Goal: Task Accomplishment & Management: Manage account settings

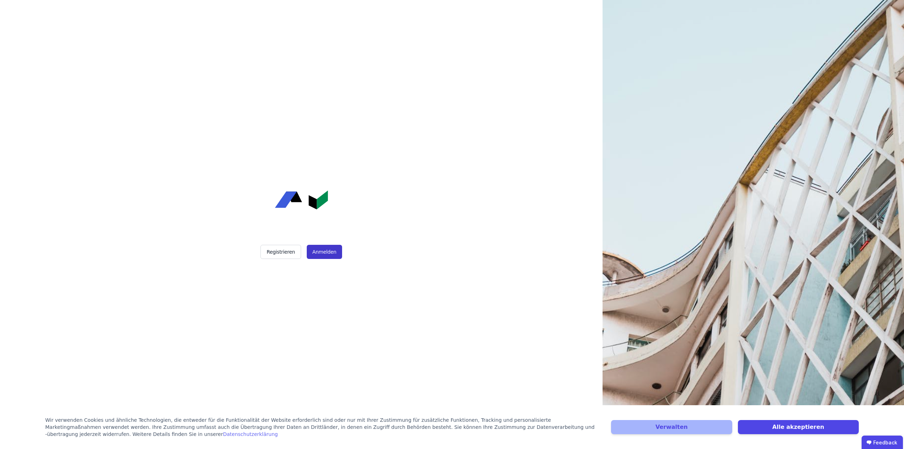
click at [332, 256] on button "Anmelden" at bounding box center [324, 252] width 35 height 14
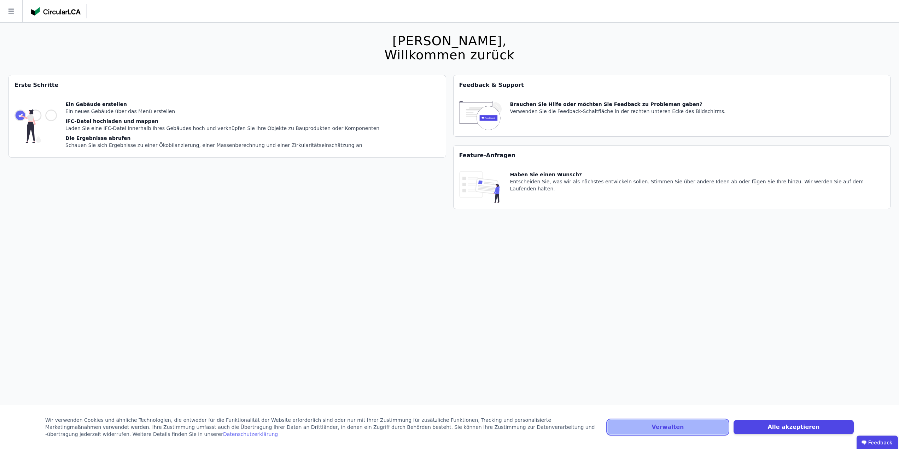
click at [679, 430] on button "Verwalten" at bounding box center [667, 427] width 120 height 14
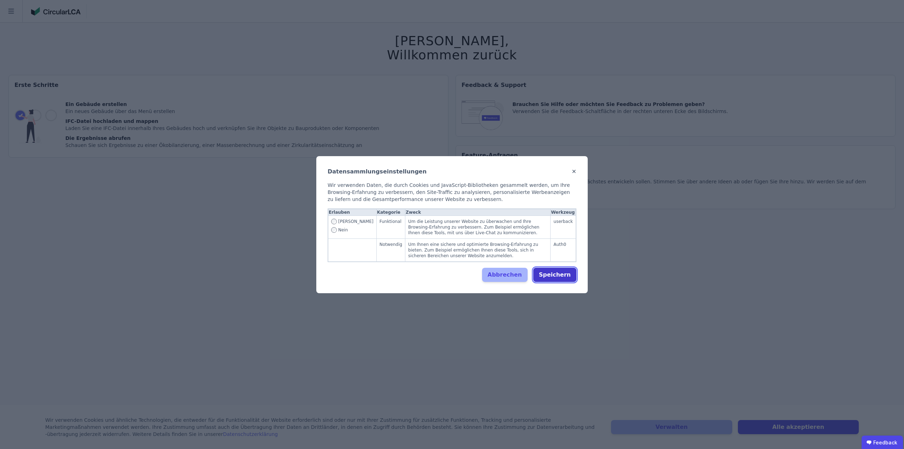
click at [571, 276] on button "Speichern" at bounding box center [554, 275] width 43 height 14
click at [570, 276] on button "Speichern" at bounding box center [554, 275] width 43 height 14
click at [339, 233] on span "Nein" at bounding box center [343, 230] width 10 height 6
click at [335, 236] on td "Ja Nein" at bounding box center [352, 227] width 48 height 23
click at [569, 275] on button "Speichern" at bounding box center [554, 275] width 43 height 14
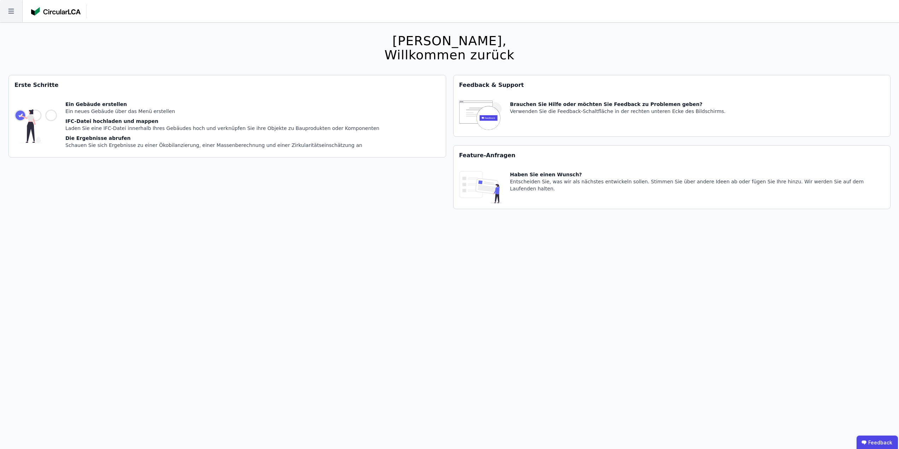
click at [16, 16] on icon at bounding box center [11, 11] width 22 height 22
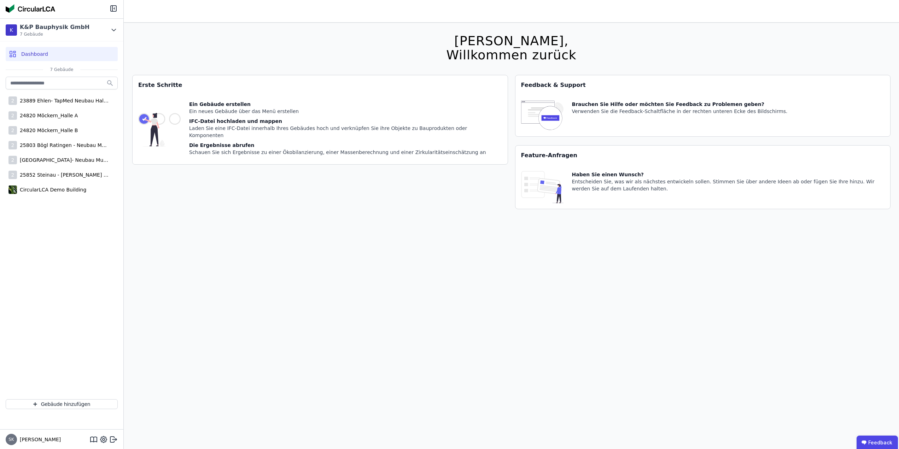
click at [31, 52] on span "Dashboard" at bounding box center [34, 54] width 27 height 7
click at [475, 62] on div "Willkommen zurück" at bounding box center [511, 55] width 130 height 14
click at [43, 101] on div "23889 Ehlen- TapMed Neubau Halle 2" at bounding box center [63, 100] width 92 height 7
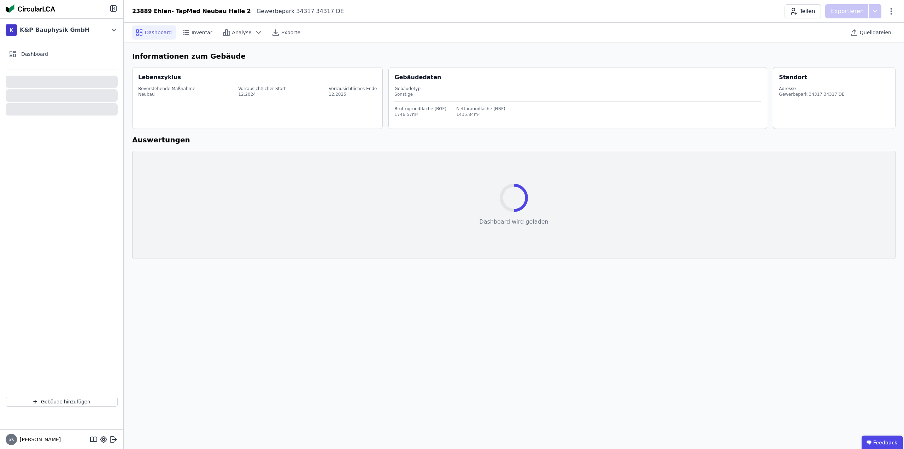
select select "*"
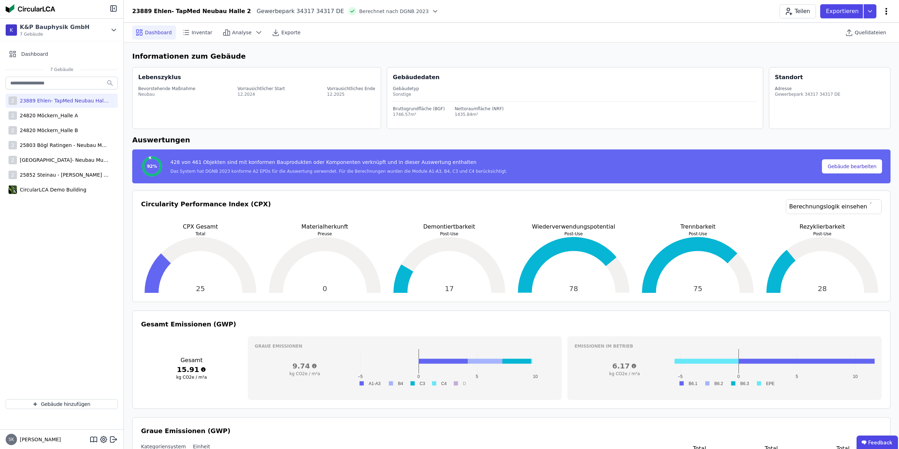
click at [884, 14] on icon at bounding box center [886, 11] width 8 height 8
click at [887, 11] on icon at bounding box center [886, 11] width 8 height 8
click at [877, 67] on div "Emissionen aus Betrieb" at bounding box center [856, 77] width 68 height 20
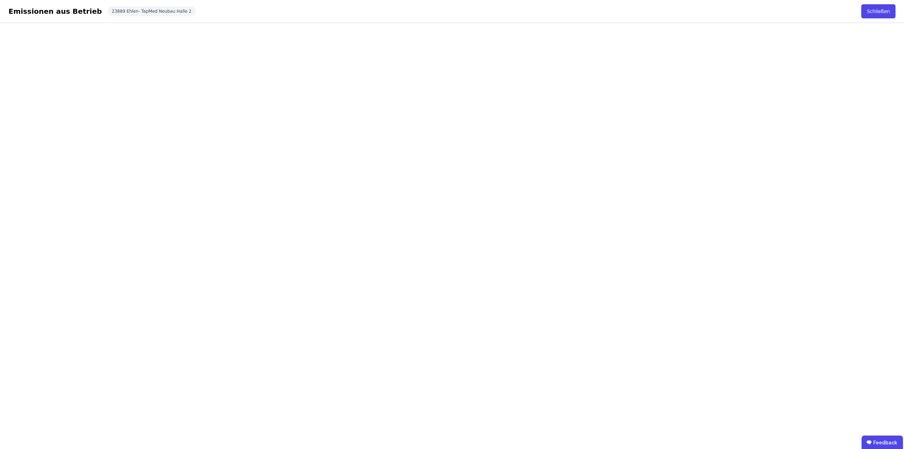
click at [61, 12] on div "Emissionen aus Betrieb" at bounding box center [54, 11] width 93 height 10
click at [860, 10] on div "Emissionen aus Betrieb Schließen 23889 Ehlen- TapMed Neubau Halle 2 Schließen" at bounding box center [452, 11] width 904 height 23
click at [881, 10] on button "Schließen" at bounding box center [878, 11] width 34 height 14
select select "*"
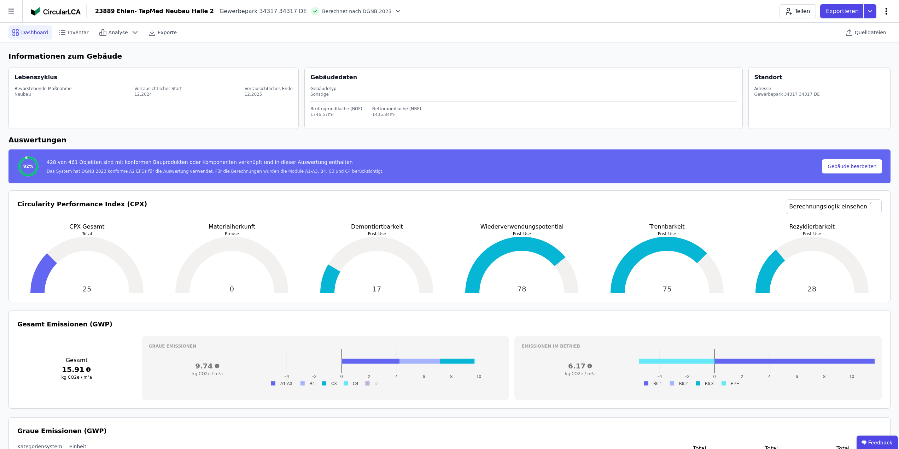
click at [888, 10] on icon at bounding box center [886, 11] width 8 height 8
click at [865, 70] on span "Emissionen aus Betrieb" at bounding box center [855, 77] width 57 height 14
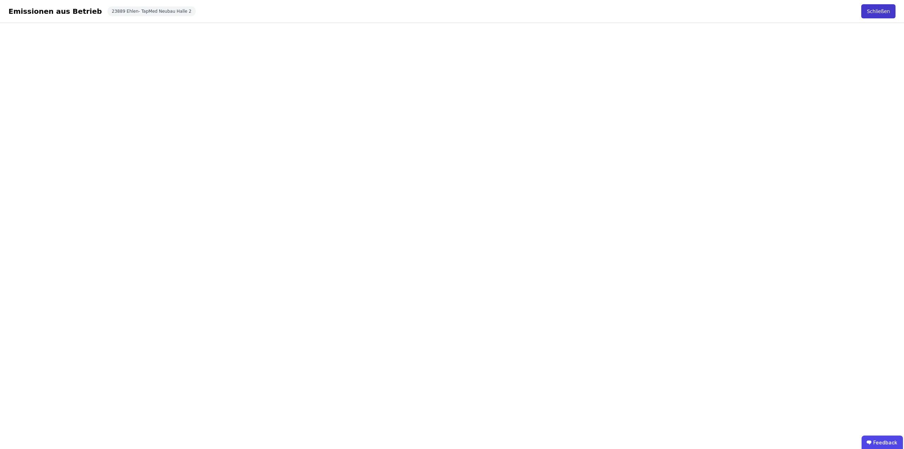
click at [882, 8] on button "Schließen" at bounding box center [878, 11] width 34 height 14
select select "*"
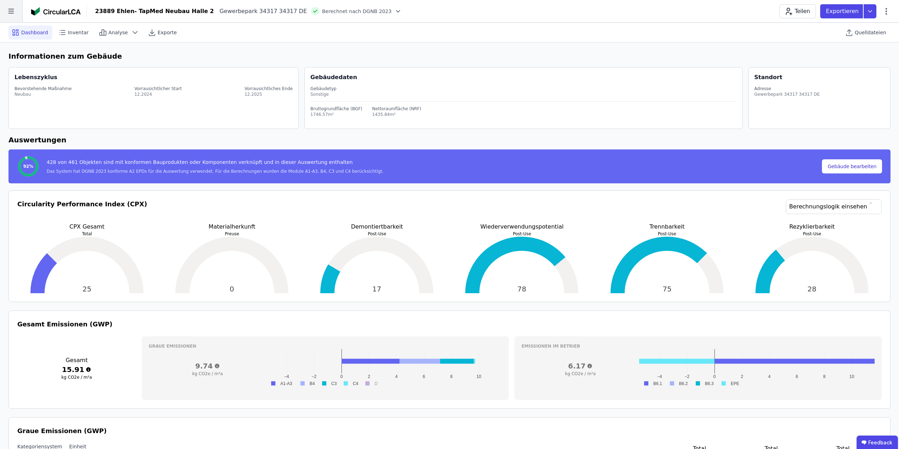
click at [16, 12] on icon at bounding box center [11, 11] width 22 height 22
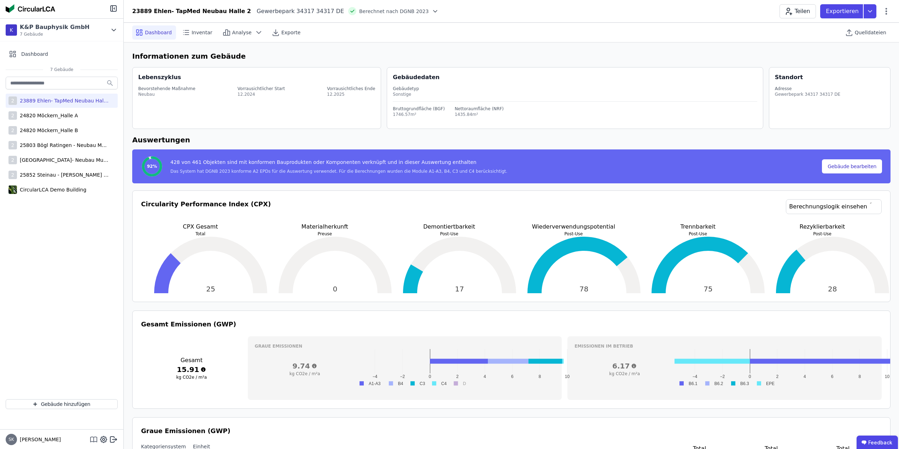
click at [92, 440] on icon at bounding box center [93, 439] width 8 height 8
click at [114, 33] on icon at bounding box center [114, 30] width 8 height 8
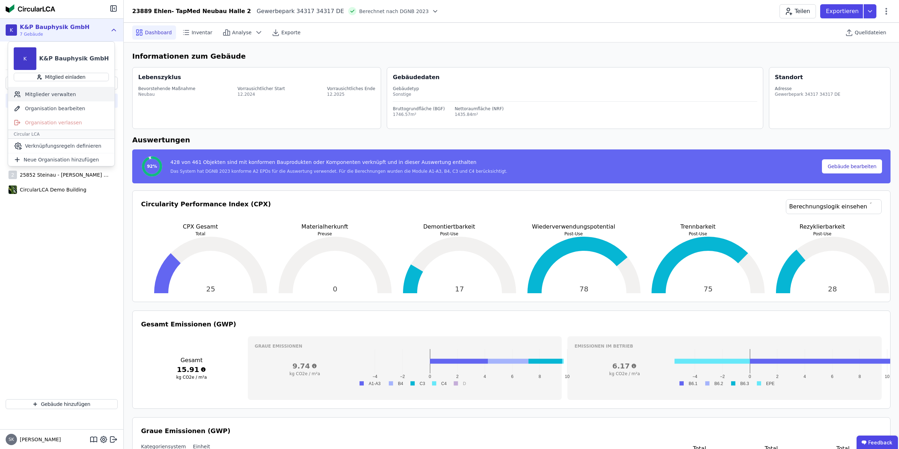
click at [73, 96] on div "Mitglieder verwalten" at bounding box center [61, 94] width 106 height 14
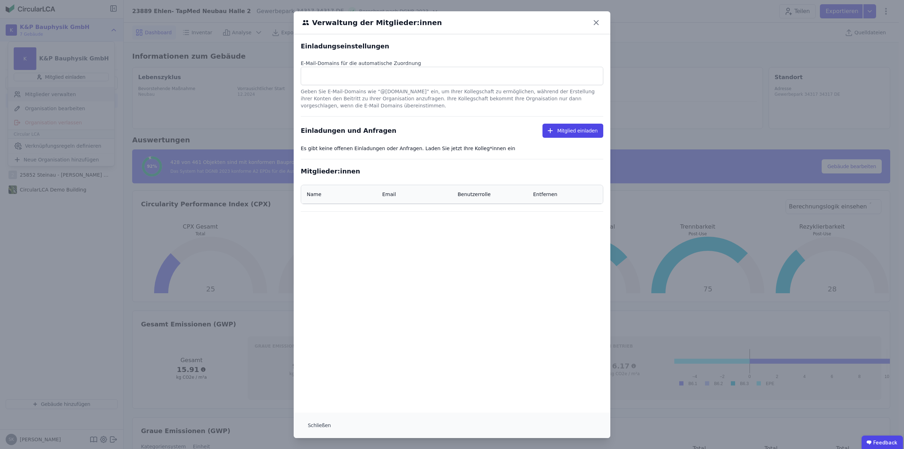
select select "*"
click at [482, 244] on select "***** ****" at bounding box center [490, 240] width 64 height 13
click at [419, 288] on div "Einladungseinstellungen E-Mail-Domains für die automatische Zuordnung Geben Sie…" at bounding box center [452, 223] width 317 height 378
drag, startPoint x: 307, startPoint y: 64, endPoint x: 433, endPoint y: 63, distance: 126.1
click at [433, 63] on div "E-Mail-Domains für die automatische Zuordnung" at bounding box center [452, 63] width 302 height 7
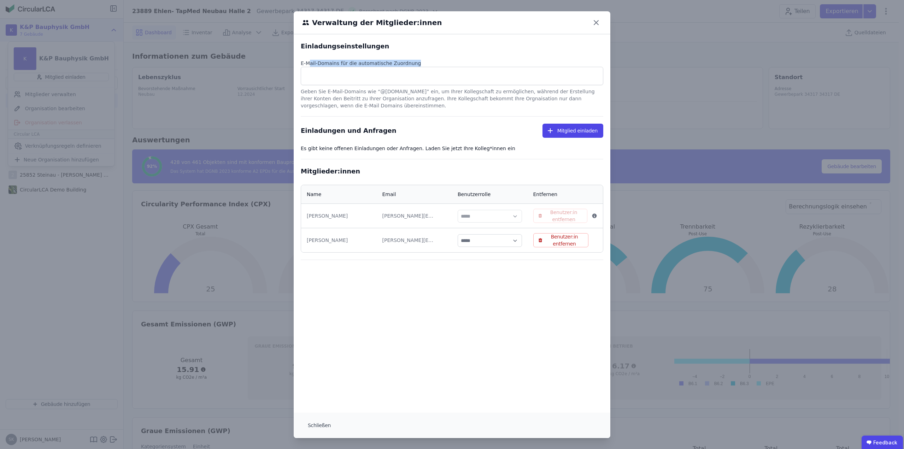
click at [433, 63] on div "E-Mail-Domains für die automatische Zuordnung" at bounding box center [452, 63] width 302 height 7
click at [318, 428] on button "Schließen" at bounding box center [319, 425] width 34 height 14
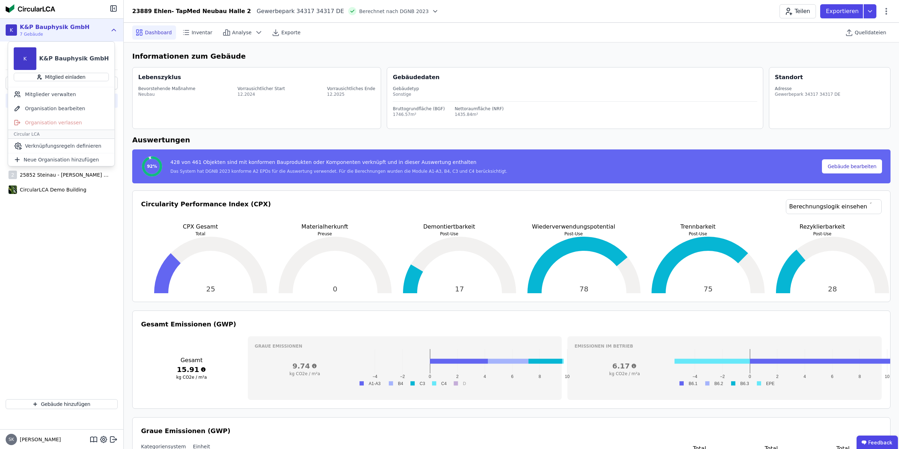
click at [18, 279] on div "2 23889 Ehlen- TapMed Neubau Halle 2 2 24820 Möckern_Halle A 2 24820 Möckern_Ha…" at bounding box center [61, 234] width 123 height 318
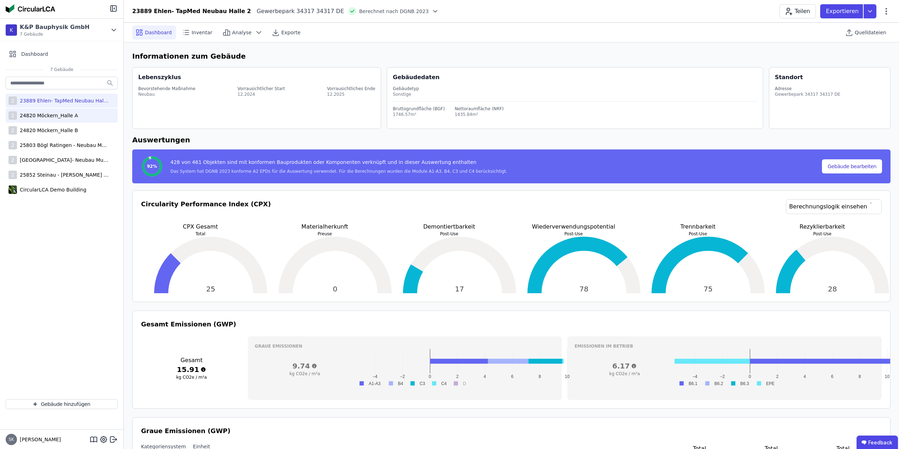
click at [92, 121] on div "2 24820 Möckern_Halle A" at bounding box center [62, 115] width 112 height 14
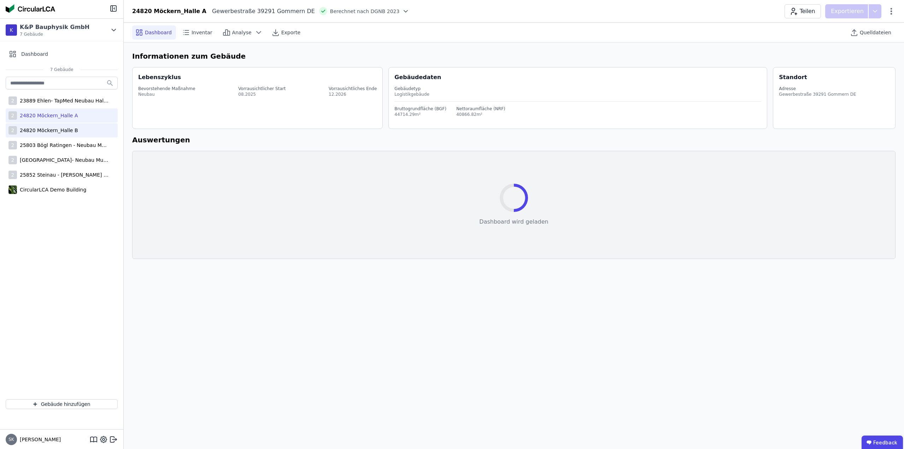
select select "*"
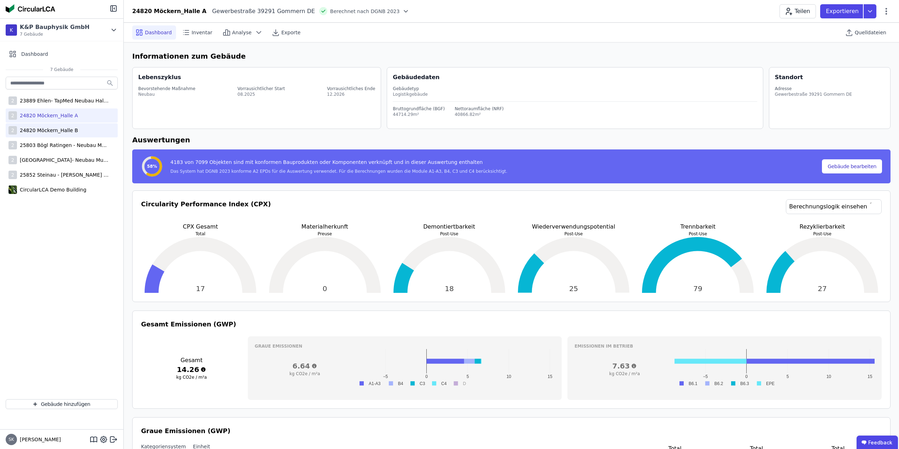
click at [92, 136] on div "2 24820 Möckern_Halle B" at bounding box center [62, 130] width 112 height 14
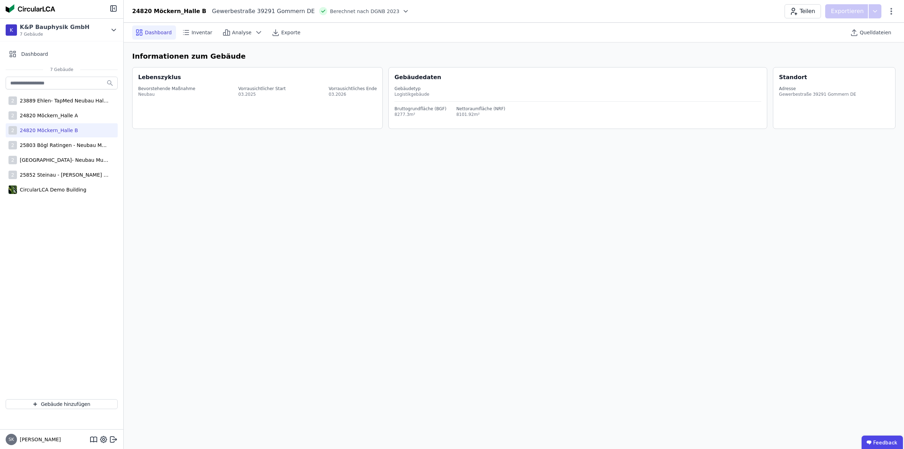
select select "*"
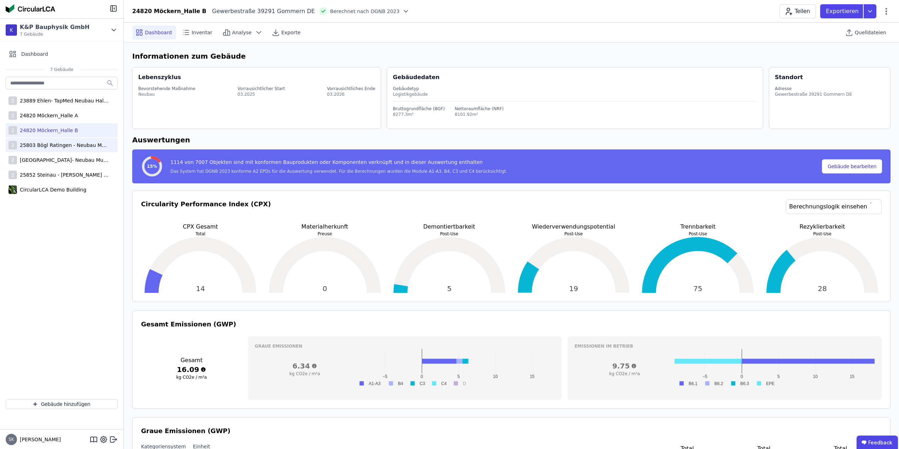
click at [90, 146] on div "25803 Bögl Ratingen - Neubau Multi-User Center" at bounding box center [63, 145] width 92 height 7
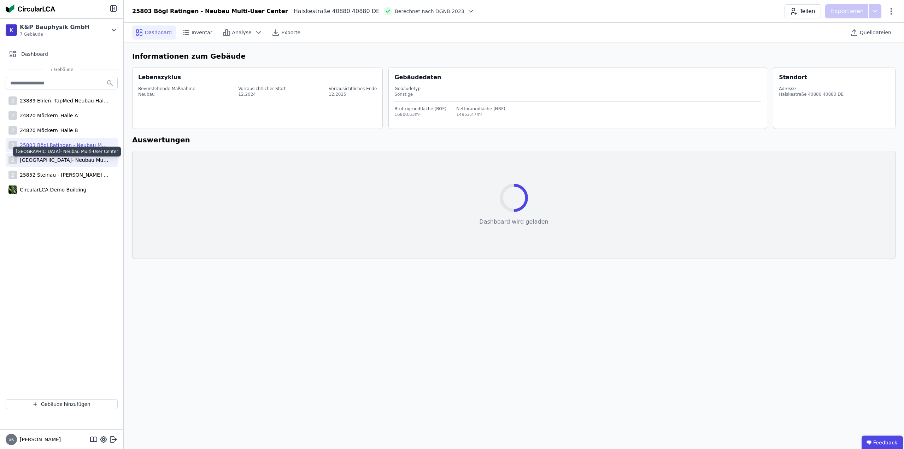
select select "*"
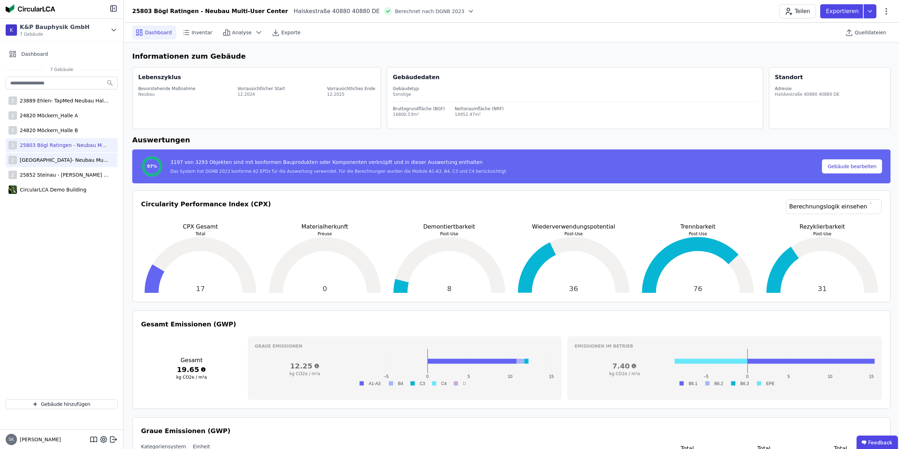
click at [60, 159] on div "[GEOGRAPHIC_DATA]- Neubau Multi-User Center" at bounding box center [63, 160] width 92 height 7
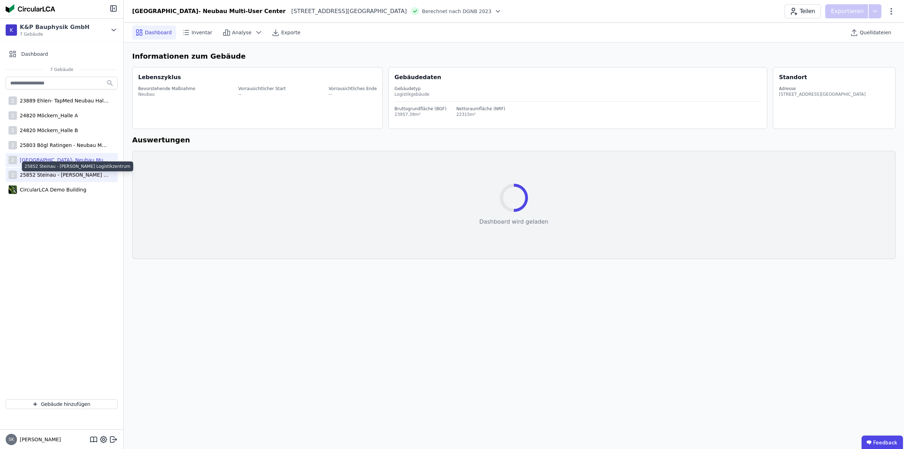
select select "*"
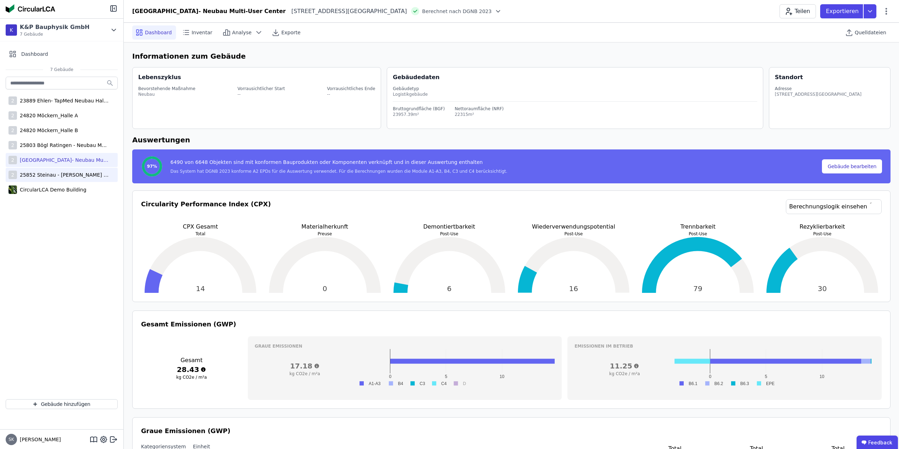
click at [60, 174] on div "25852 Steinau - [PERSON_NAME] Logistikzentrum" at bounding box center [63, 174] width 92 height 7
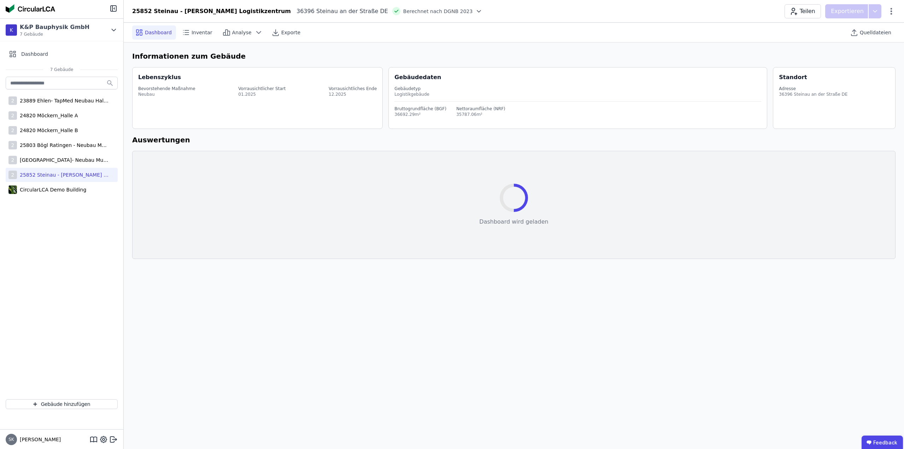
select select "*"
